Goal: Communication & Community: Participate in discussion

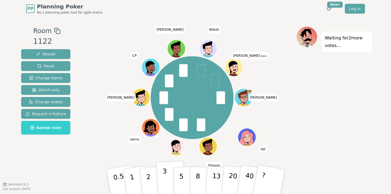
click at [164, 175] on p "3" at bounding box center [165, 182] width 6 height 30
click at [151, 174] on button "2" at bounding box center [154, 181] width 31 height 43
click at [85, 171] on div "Room 1122 Reveal Reset Change Name Watch only Change Avatar Request a feature N…" at bounding box center [195, 100] width 353 height 149
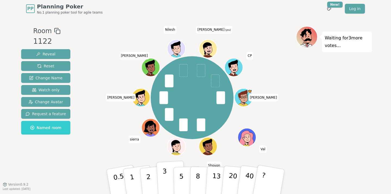
click at [168, 177] on button "3" at bounding box center [171, 182] width 30 height 42
click at [102, 141] on div "[PERSON_NAME] [PERSON_NAME] [PERSON_NAME] [PERSON_NAME] [PERSON_NAME] [PERSON_N…" at bounding box center [192, 98] width 208 height 124
click at [106, 128] on div "[PERSON_NAME] [PERSON_NAME] [PERSON_NAME] [PERSON_NAME] [PERSON_NAME] [PERSON_N…" at bounding box center [192, 98] width 208 height 124
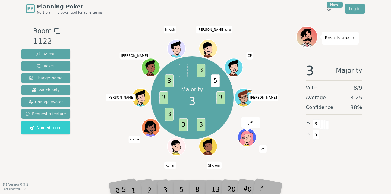
click at [106, 128] on div "Majority 3 3 3 3 3 3 3 3 5 [PERSON_NAME] [PERSON_NAME] [PERSON_NAME] [PERSON_NA…" at bounding box center [192, 98] width 208 height 124
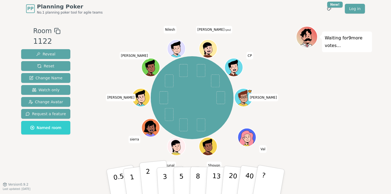
click at [150, 175] on button "2" at bounding box center [154, 181] width 31 height 43
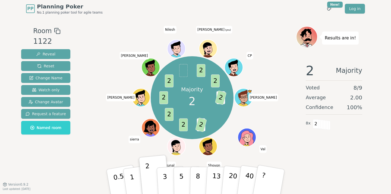
click at [105, 97] on div "Majority 2 3 2 3 2 2 2 2 2 2 2 [PERSON_NAME] [PERSON_NAME] [PERSON_NAME] [PERSO…" at bounding box center [192, 98] width 208 height 124
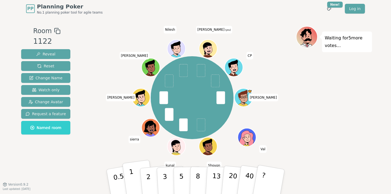
click at [131, 175] on p "1" at bounding box center [133, 183] width 8 height 30
click at [99, 156] on div "[PERSON_NAME] [PERSON_NAME] [PERSON_NAME] [PERSON_NAME] [PERSON_NAME] [PERSON_N…" at bounding box center [192, 98] width 208 height 124
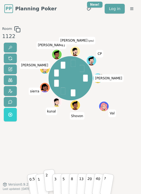
click at [47, 180] on p "2" at bounding box center [47, 180] width 4 height 18
click at [50, 149] on div "[PERSON_NAME] [PERSON_NAME] kunal [PERSON_NAME] [PERSON_NAME] (you) CP" at bounding box center [70, 100] width 69 height 149
click at [49, 179] on button "2" at bounding box center [49, 180] width 13 height 23
click at [62, 147] on div "[PERSON_NAME] [PERSON_NAME] kunal [PERSON_NAME] [PERSON_NAME] (you) CP" at bounding box center [70, 100] width 69 height 149
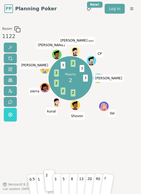
click at [121, 49] on div "Room 1122 Majority 2 3 2 2 2 2 3 2 3 [PERSON_NAME] [PERSON_NAME] kunal [PERSON_…" at bounding box center [70, 100] width 141 height 149
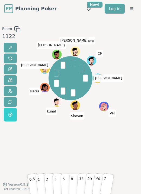
click at [51, 169] on div "[PERSON_NAME] [PERSON_NAME] kunal [PERSON_NAME] [PERSON_NAME] (you) CP" at bounding box center [70, 100] width 69 height 149
click at [55, 179] on p "3" at bounding box center [55, 180] width 3 height 18
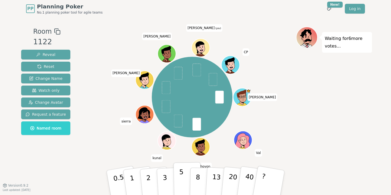
click at [181, 176] on p "5" at bounding box center [181, 182] width 5 height 29
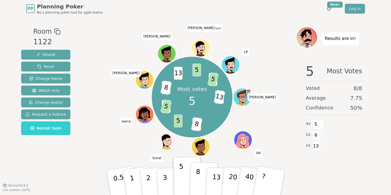
click at [201, 174] on button "8" at bounding box center [204, 182] width 28 height 41
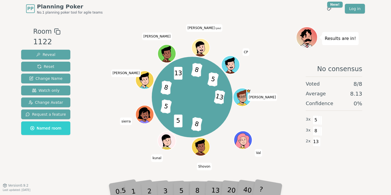
click at [269, 36] on div at bounding box center [192, 32] width 208 height 10
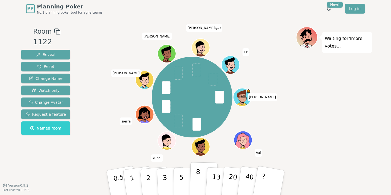
click at [201, 175] on button "8" at bounding box center [204, 182] width 28 height 41
click at [302, 149] on div "Waiting for 2 more votes..." at bounding box center [334, 101] width 76 height 149
click at [314, 100] on div "Waiting for 5 more votes..." at bounding box center [334, 101] width 76 height 149
click at [167, 173] on button "3" at bounding box center [171, 182] width 30 height 42
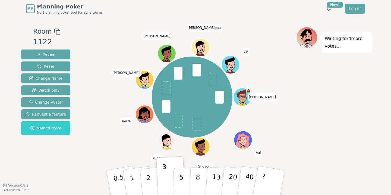
click at [295, 124] on div "[PERSON_NAME] [PERSON_NAME] kunal [PERSON_NAME] [PERSON_NAME] (you) CP" at bounding box center [192, 96] width 208 height 121
click at [167, 172] on button "3" at bounding box center [171, 182] width 30 height 42
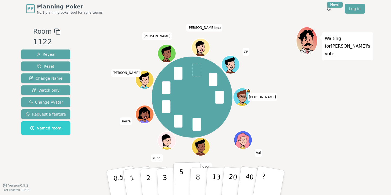
click at [181, 176] on p "5" at bounding box center [181, 182] width 5 height 29
